Goal: Task Accomplishment & Management: Manage account settings

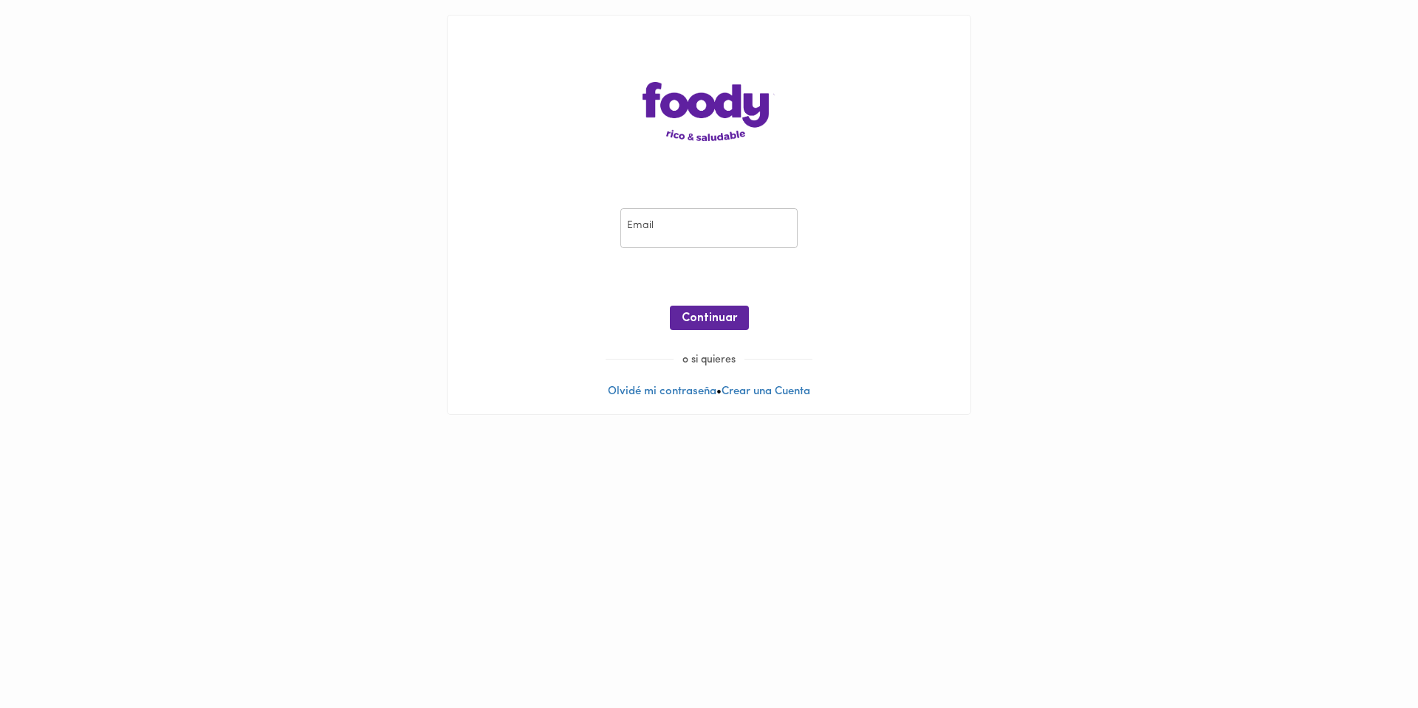
click at [651, 233] on input "email" at bounding box center [708, 228] width 177 height 41
type input "[PERSON_NAME][EMAIL_ADDRESS][DOMAIN_NAME]"
click at [682, 342] on div at bounding box center [708, 341] width 493 height 22
click at [693, 321] on span "Continuar" at bounding box center [709, 319] width 55 height 14
